Goal: Information Seeking & Learning: Learn about a topic

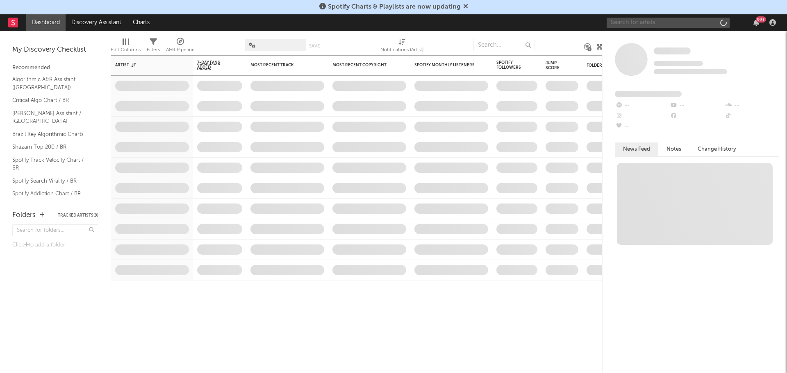
click at [656, 22] on input "text" at bounding box center [668, 23] width 123 height 10
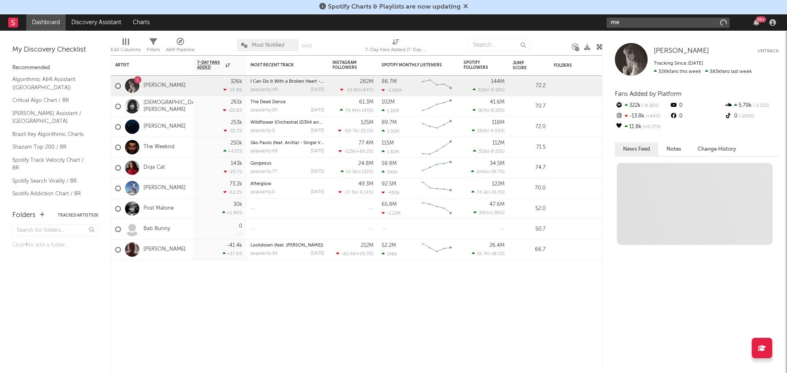
type input "m"
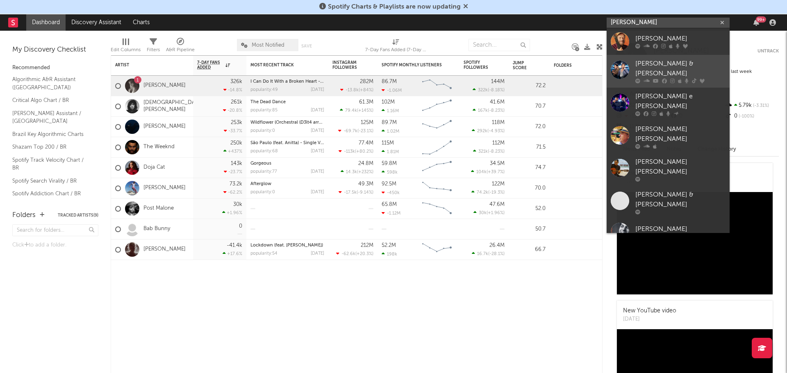
type input "[PERSON_NAME]"
click at [662, 64] on div "[PERSON_NAME] & [PERSON_NAME]" at bounding box center [680, 69] width 90 height 20
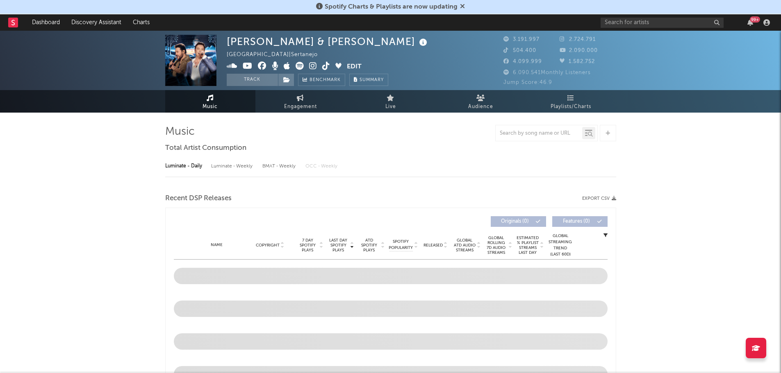
scroll to position [78, 0]
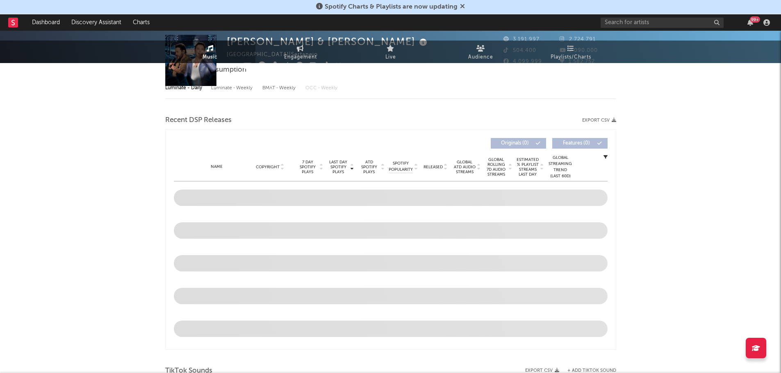
select select "6m"
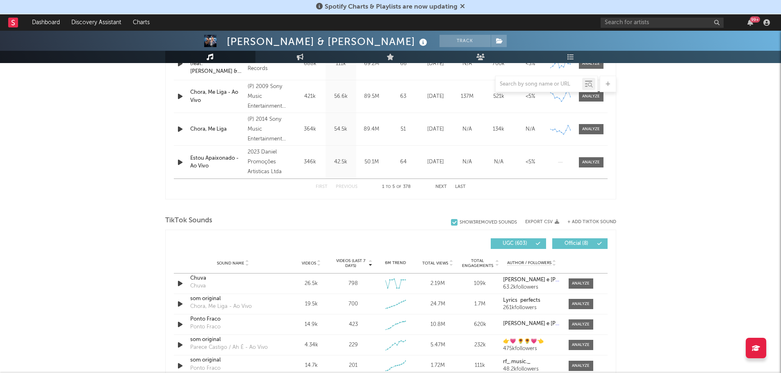
scroll to position [480, 0]
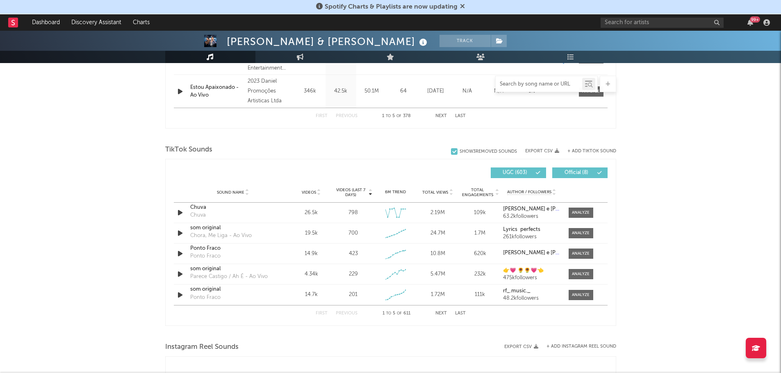
click at [514, 82] on input "text" at bounding box center [539, 84] width 86 height 7
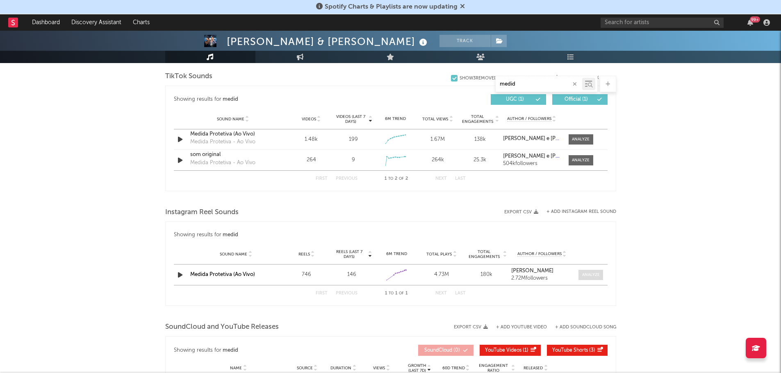
scroll to position [422, 0]
type input "medid"
click at [575, 143] on span at bounding box center [580, 140] width 25 height 10
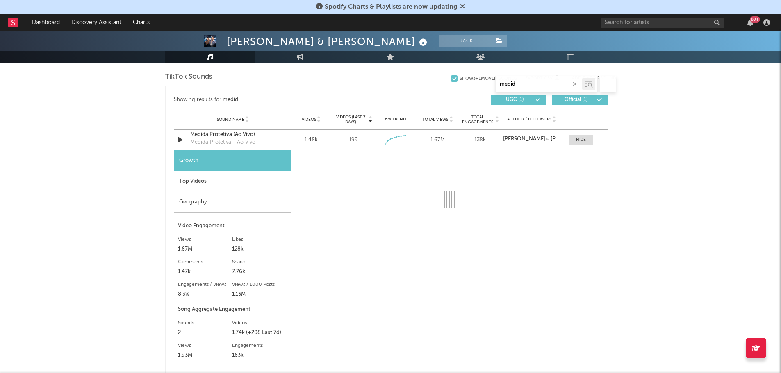
select select "1w"
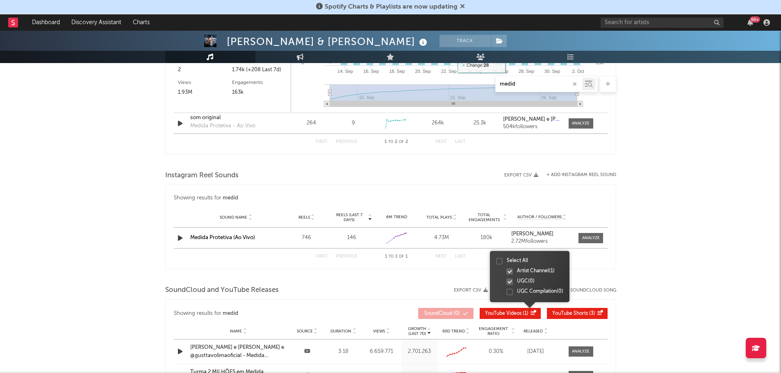
scroll to position [685, 0]
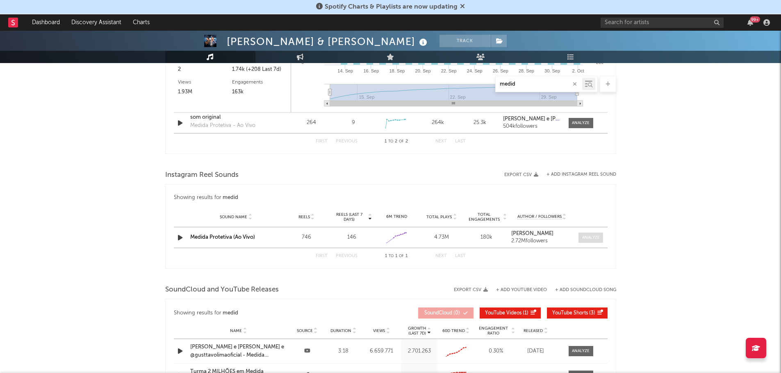
click at [591, 240] on div at bounding box center [591, 238] width 18 height 6
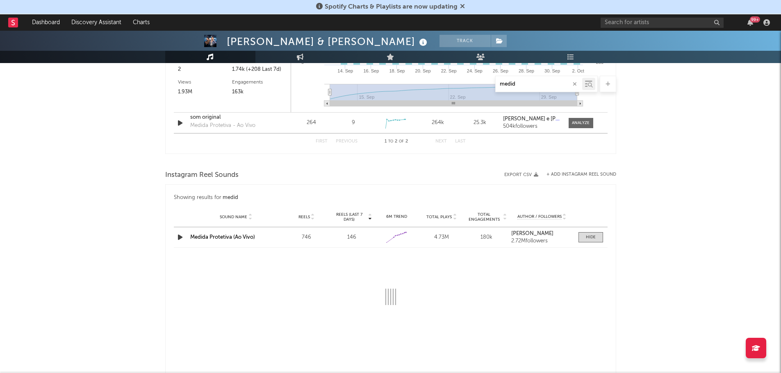
select select "1w"
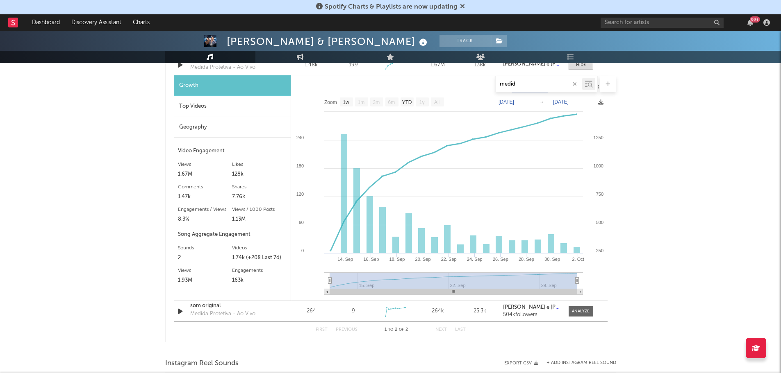
scroll to position [496, 0]
